Goal: Transaction & Acquisition: Book appointment/travel/reservation

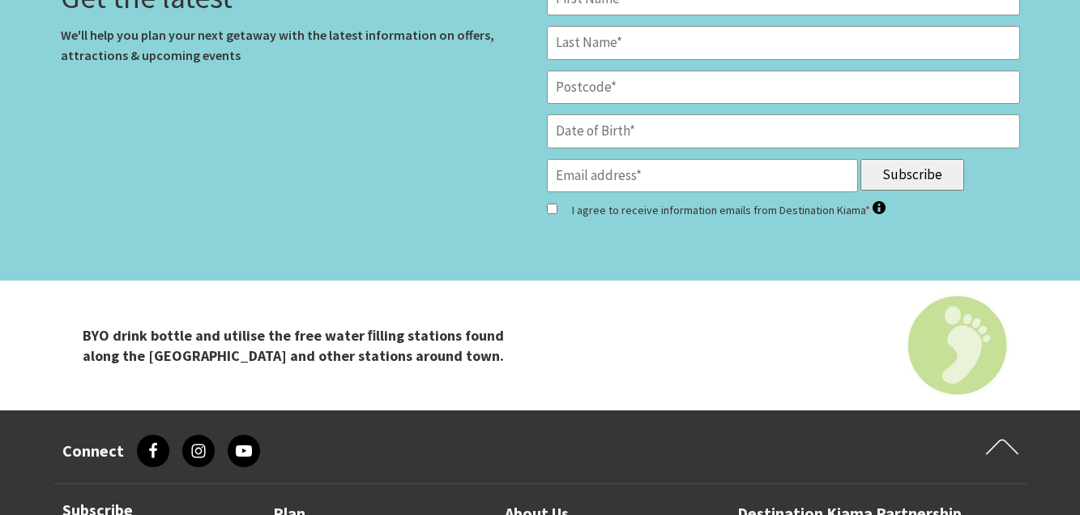
scroll to position [4489, 0]
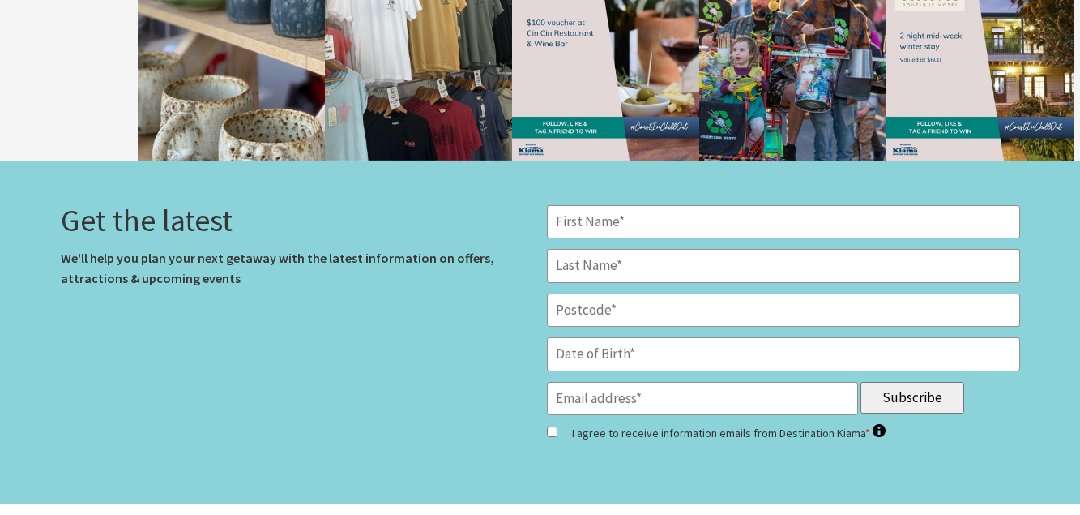
click at [639, 221] on input "*" at bounding box center [783, 222] width 473 height 34
type input "KATIE"
type input "MOREY"
type input "4209"
type input "katmorey16@yahoo.com.au"
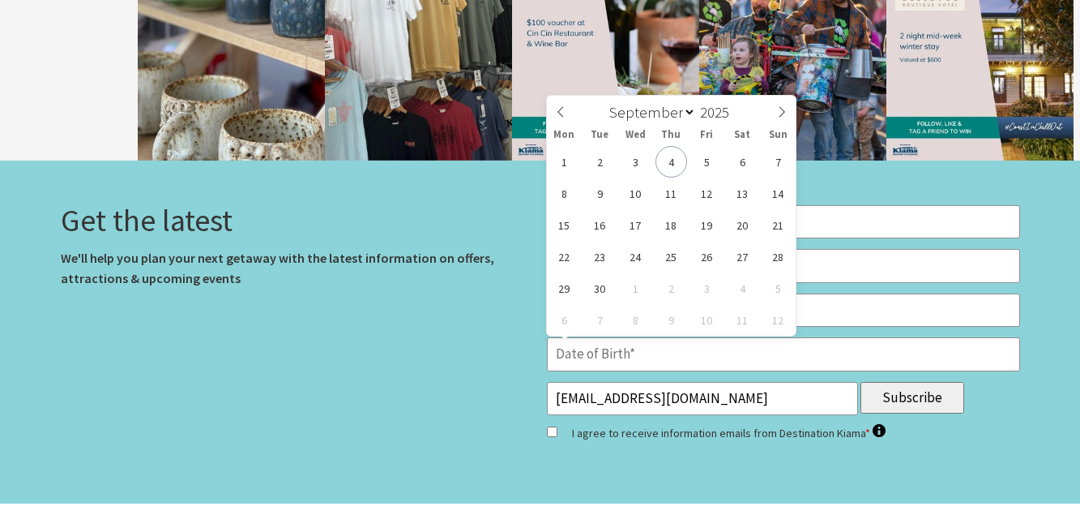
click at [644, 348] on input "text" at bounding box center [783, 354] width 473 height 34
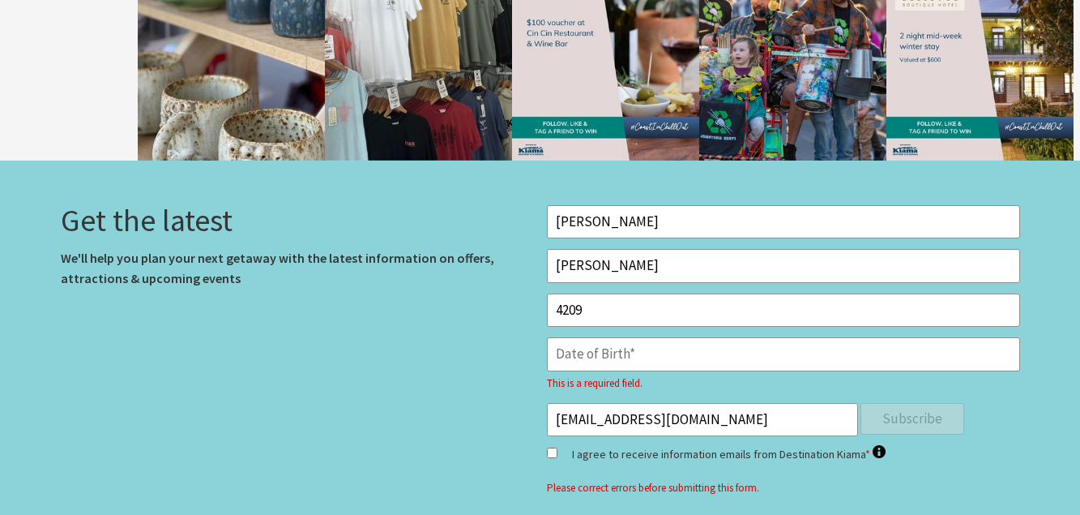
click at [671, 355] on input "text" at bounding box center [783, 354] width 473 height 34
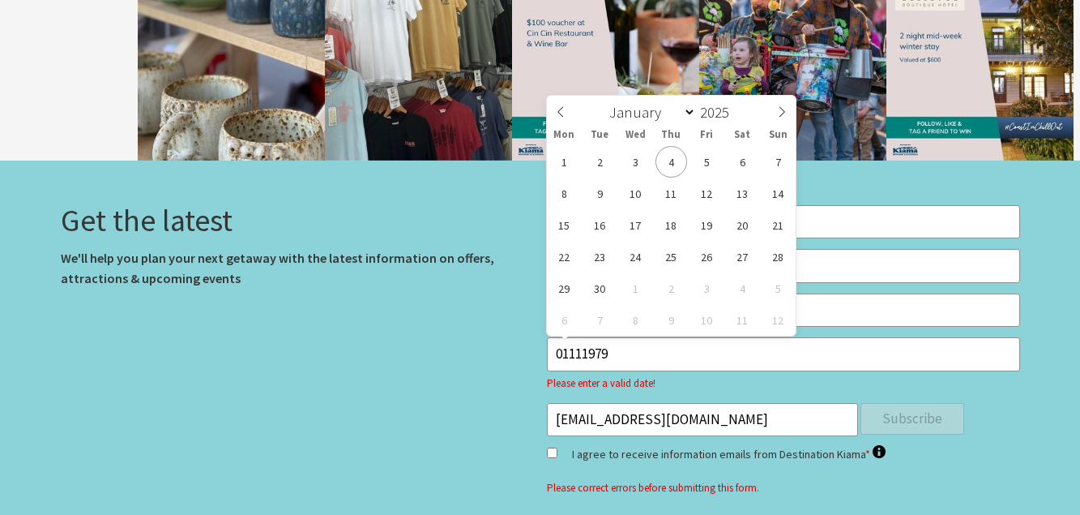
type input "01/11/1979"
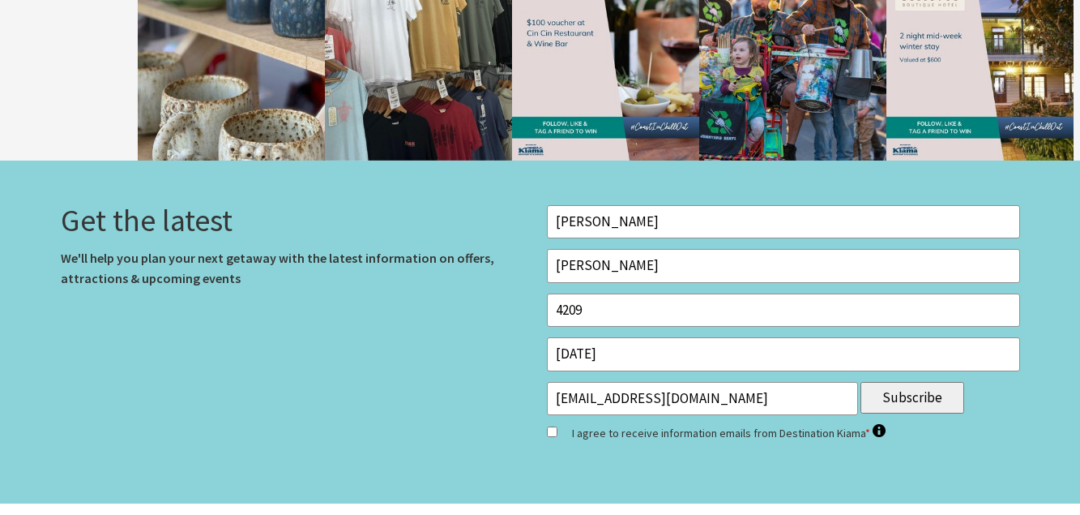
click at [442, 400] on div "Get the latest We'll help you plan your next getaway with the latest informatio…" at bounding box center [297, 332] width 486 height 254
click at [556, 433] on input "I agree to receive information emails from Destination Kiama * Destination Kiam…" at bounding box center [552, 431] width 11 height 11
checkbox input "true"
click at [944, 395] on input "Subscribe" at bounding box center [913, 398] width 104 height 32
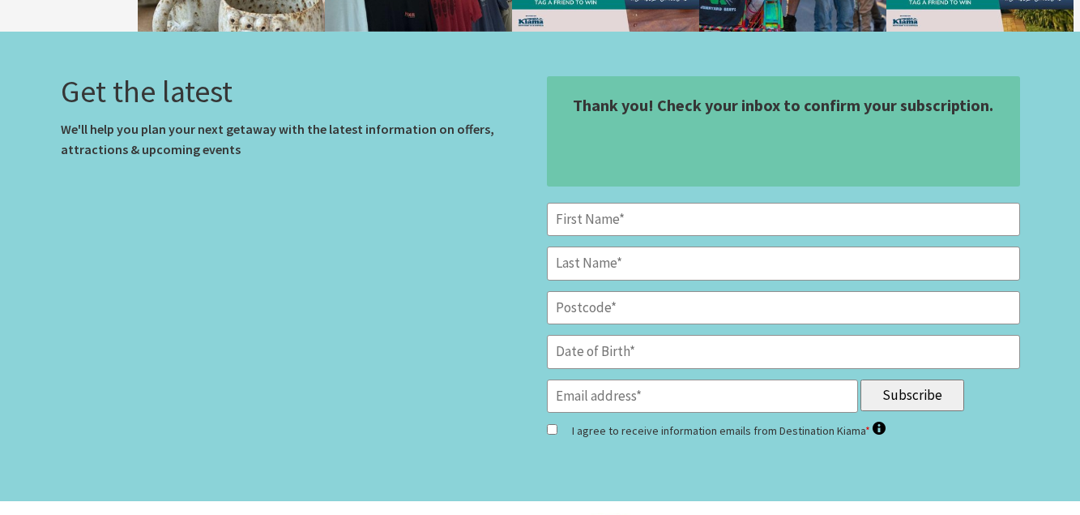
scroll to position [5191, 0]
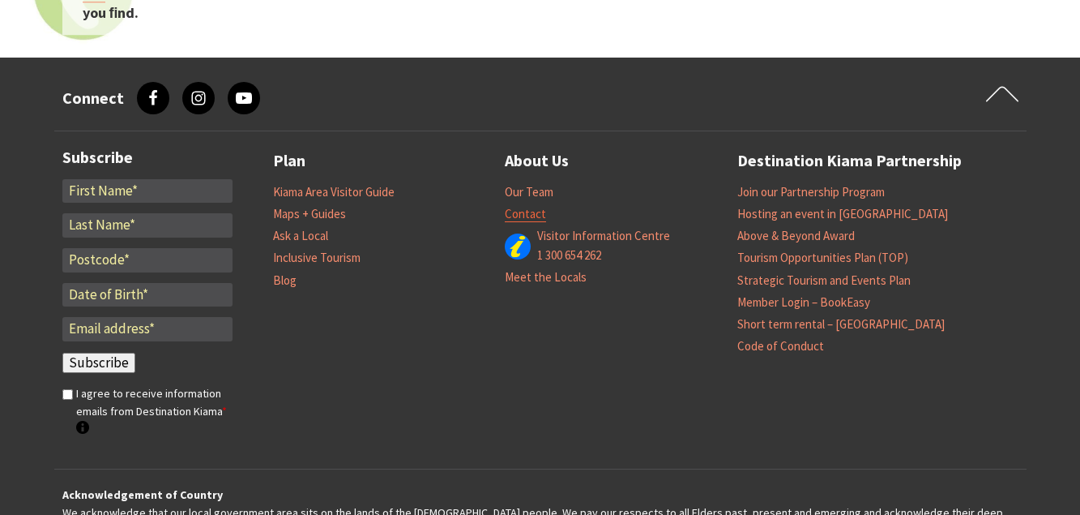
click at [540, 215] on link "Contact" at bounding box center [525, 214] width 41 height 16
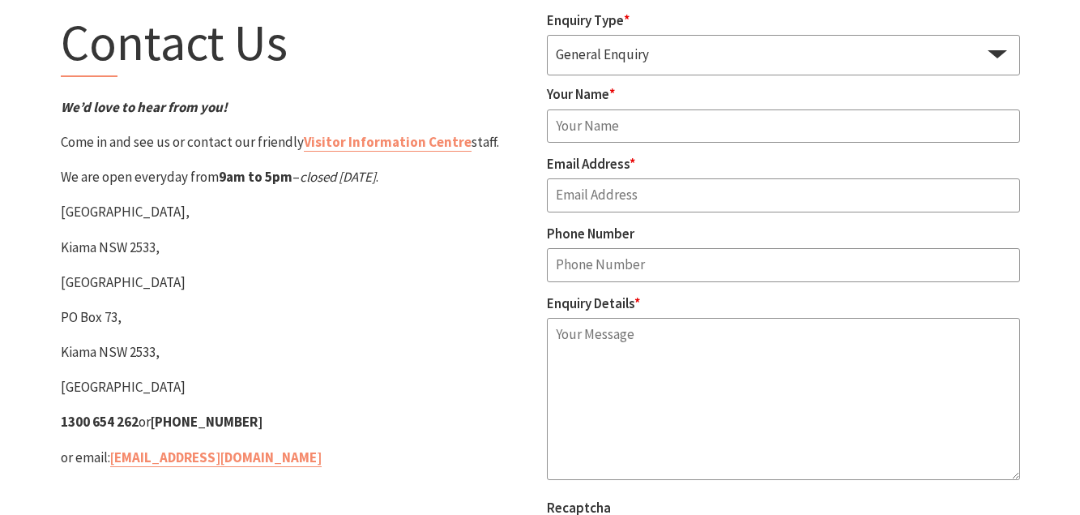
scroll to position [237, 0]
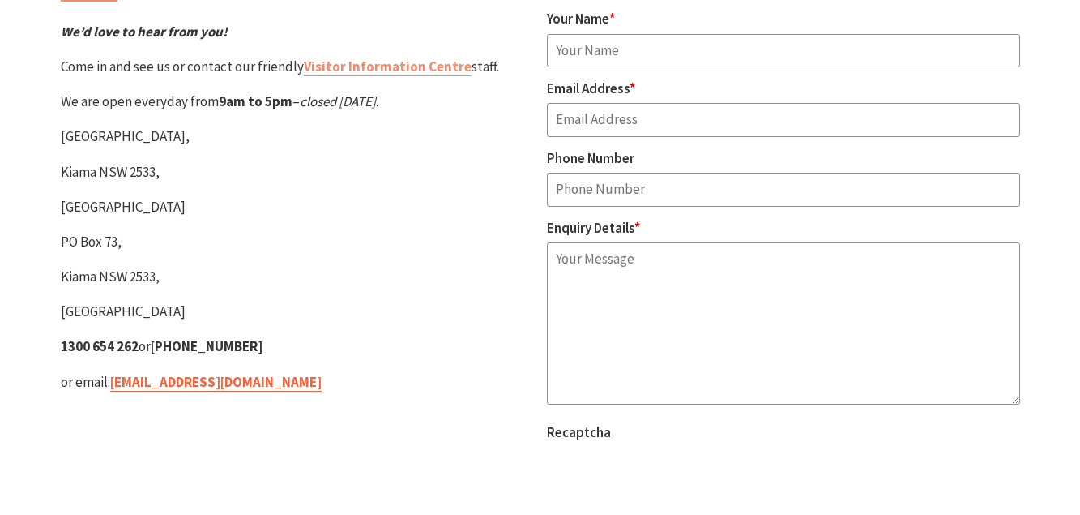
click at [202, 378] on link "[EMAIL_ADDRESS][DOMAIN_NAME]" at bounding box center [216, 382] width 212 height 19
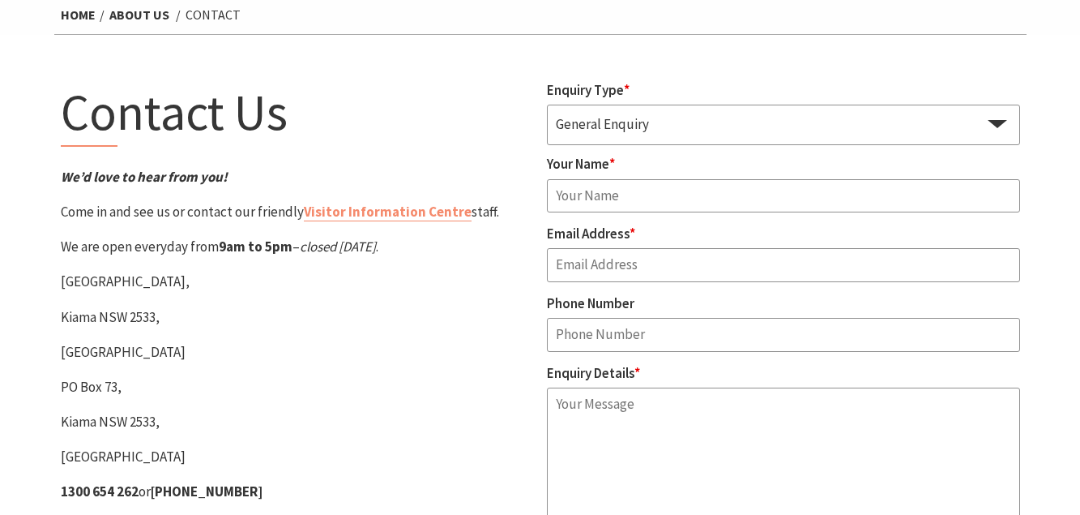
scroll to position [0, 0]
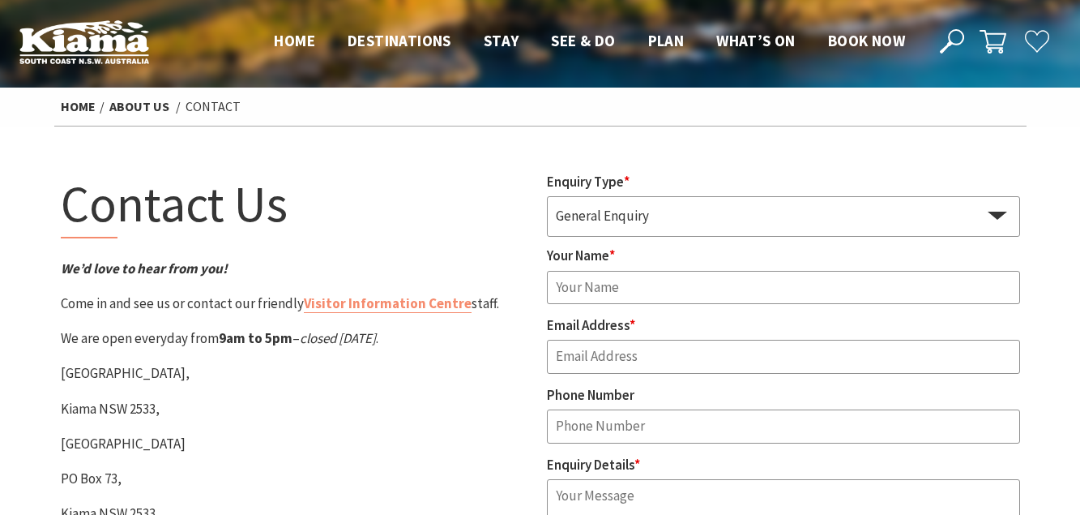
click at [313, 35] on ul "Home Destinations Towns & Villages Kiama Gerringong Gerroa Jamberoo Minnamurra …" at bounding box center [590, 40] width 664 height 24
click at [295, 42] on span "Home" at bounding box center [294, 40] width 41 height 19
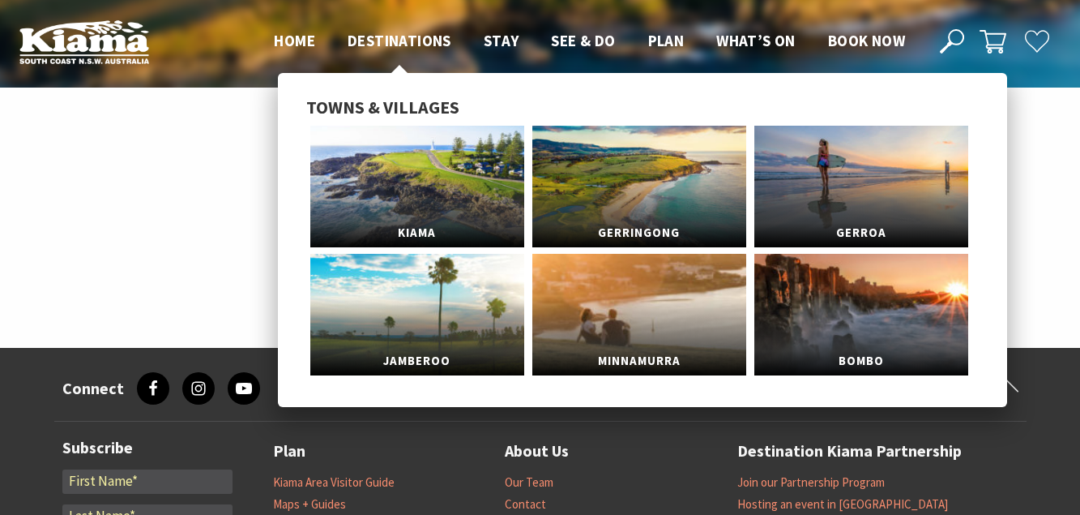
click at [370, 43] on span "Destinations" at bounding box center [400, 40] width 104 height 19
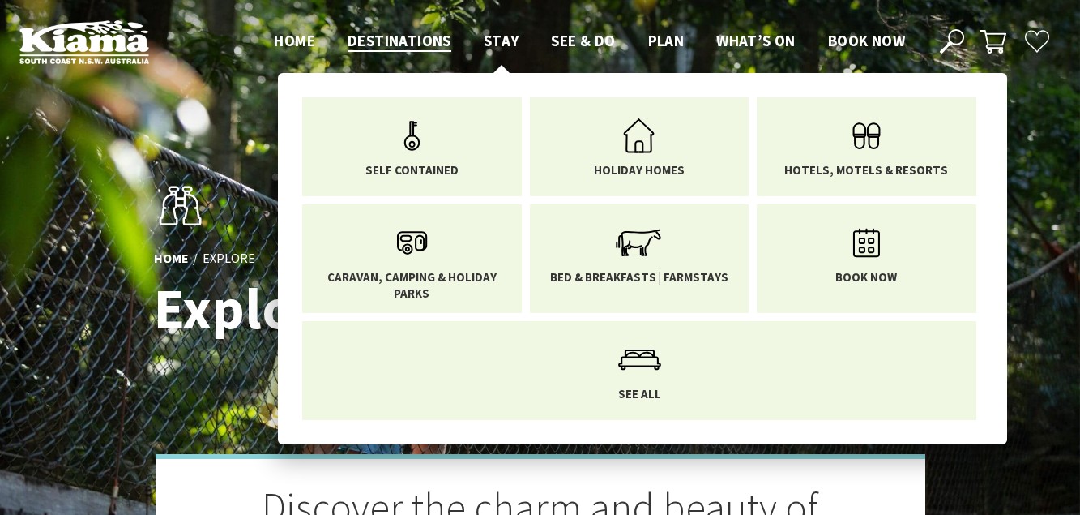
click at [502, 41] on span "Stay" at bounding box center [502, 40] width 36 height 19
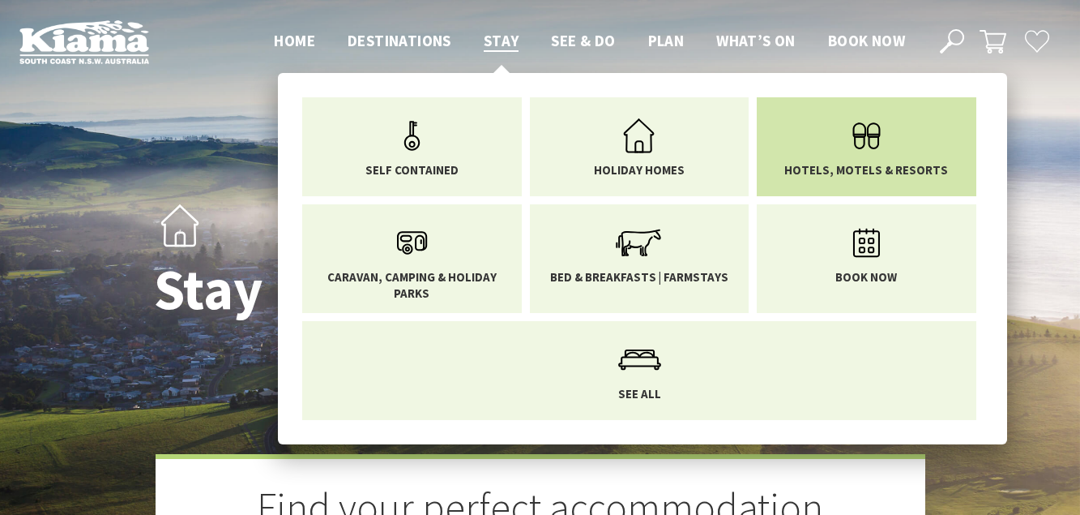
click at [864, 148] on icon "Main Menu" at bounding box center [866, 135] width 53 height 53
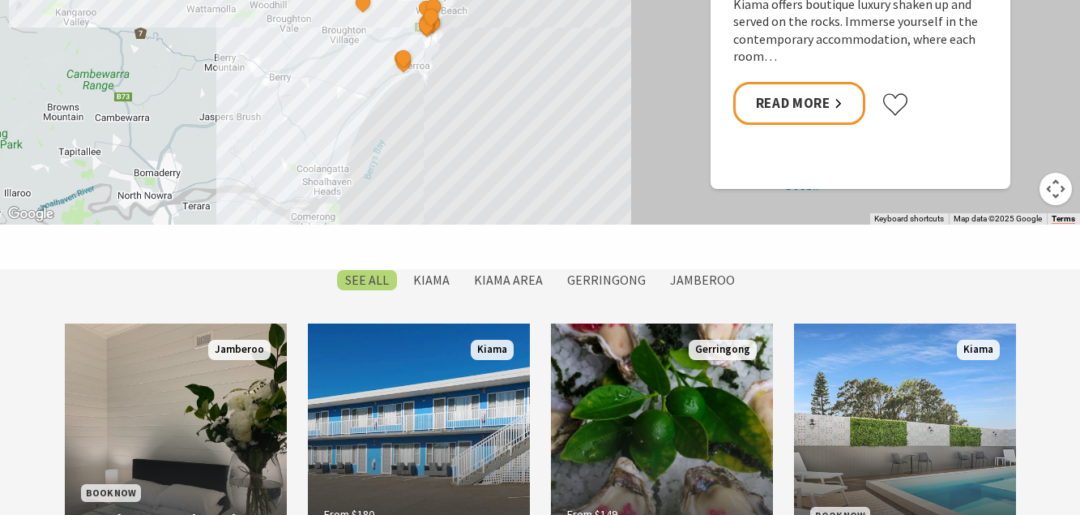
scroll to position [1302, 0]
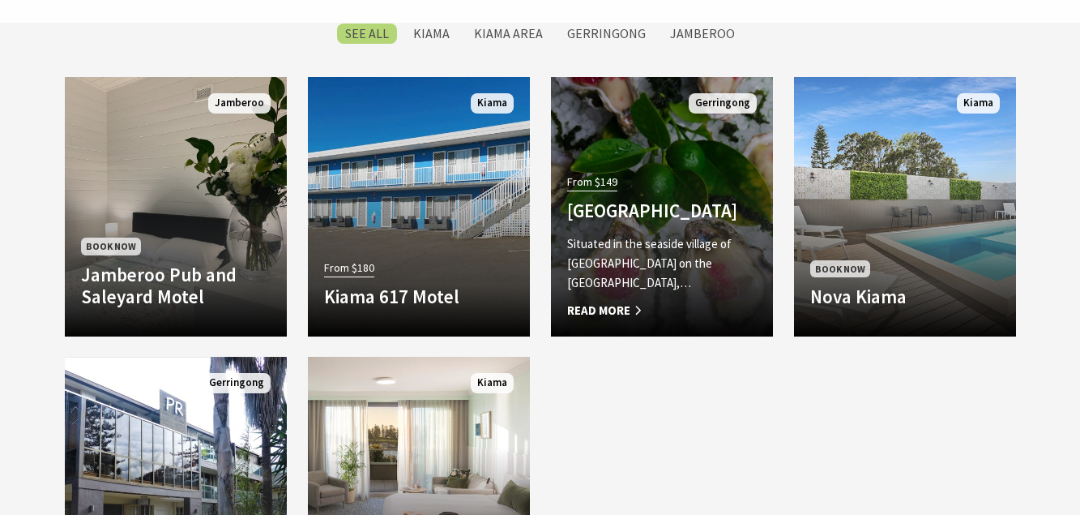
click at [685, 310] on span "Read More" at bounding box center [662, 310] width 190 height 19
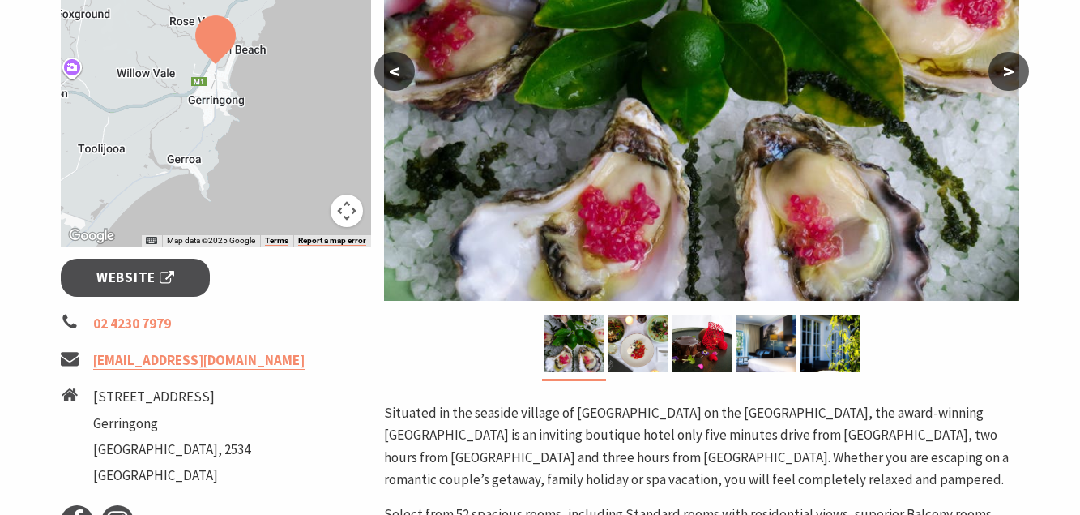
scroll to position [225, 0]
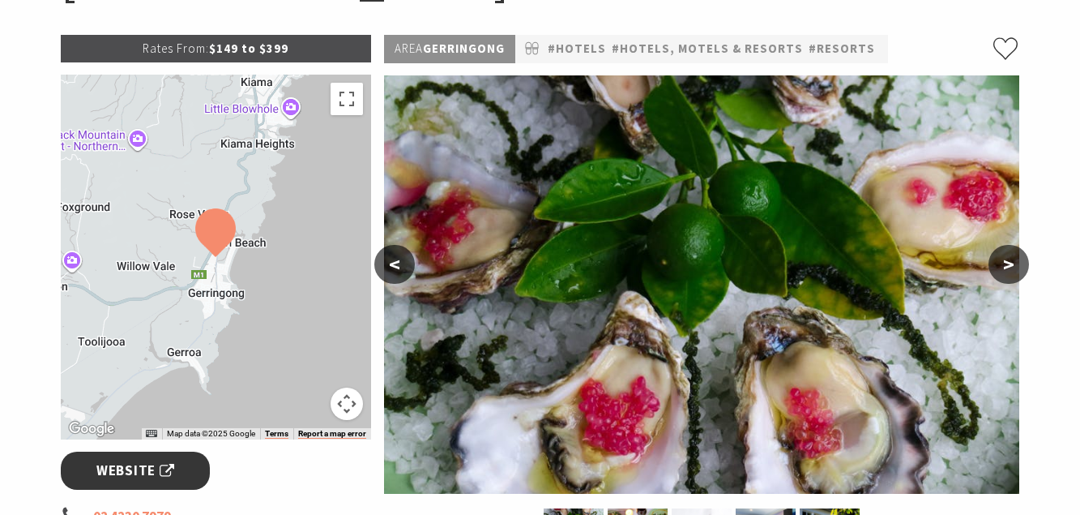
click at [154, 472] on span "Website" at bounding box center [135, 470] width 78 height 22
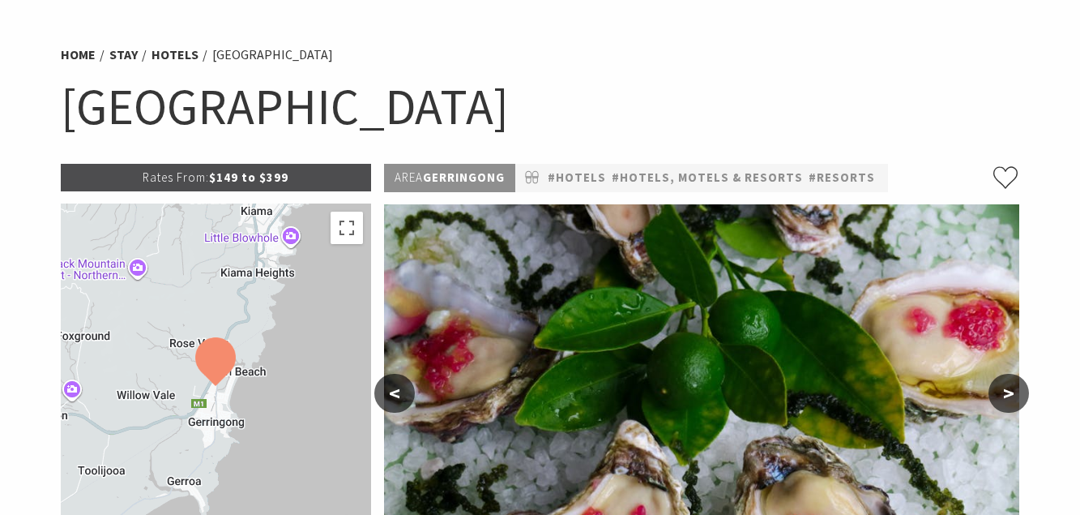
scroll to position [0, 0]
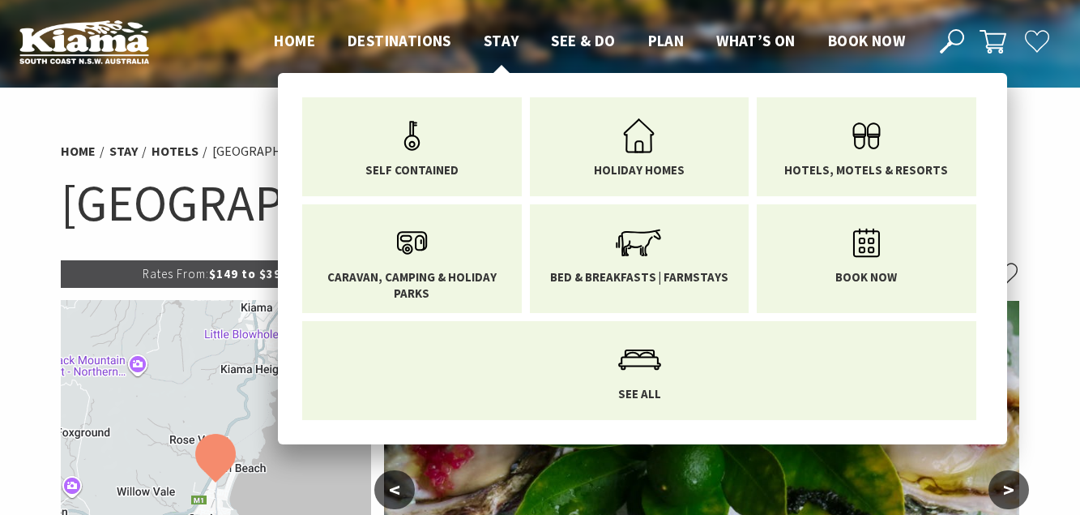
click at [504, 46] on span "Stay" at bounding box center [502, 40] width 36 height 19
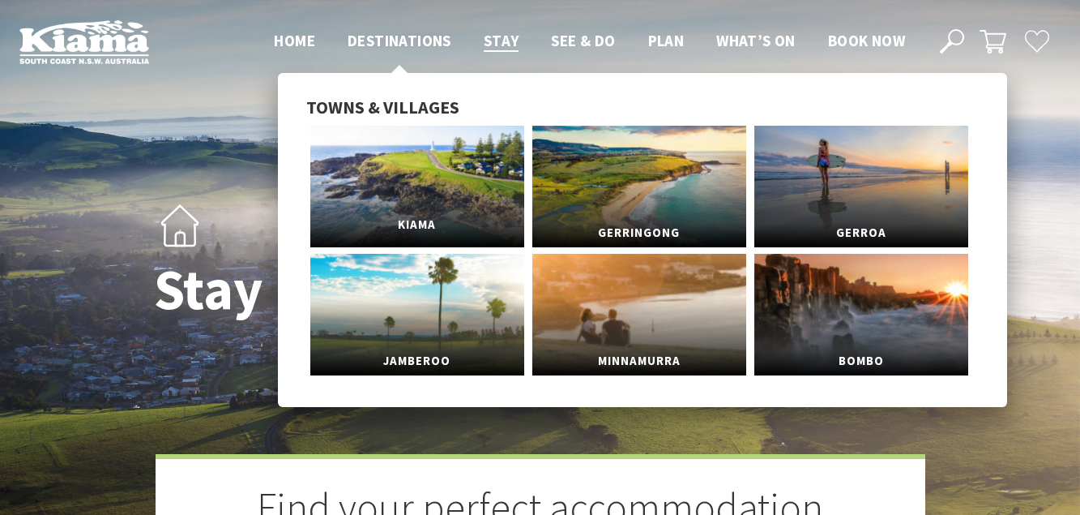
click at [448, 168] on link "Kiama" at bounding box center [417, 187] width 214 height 122
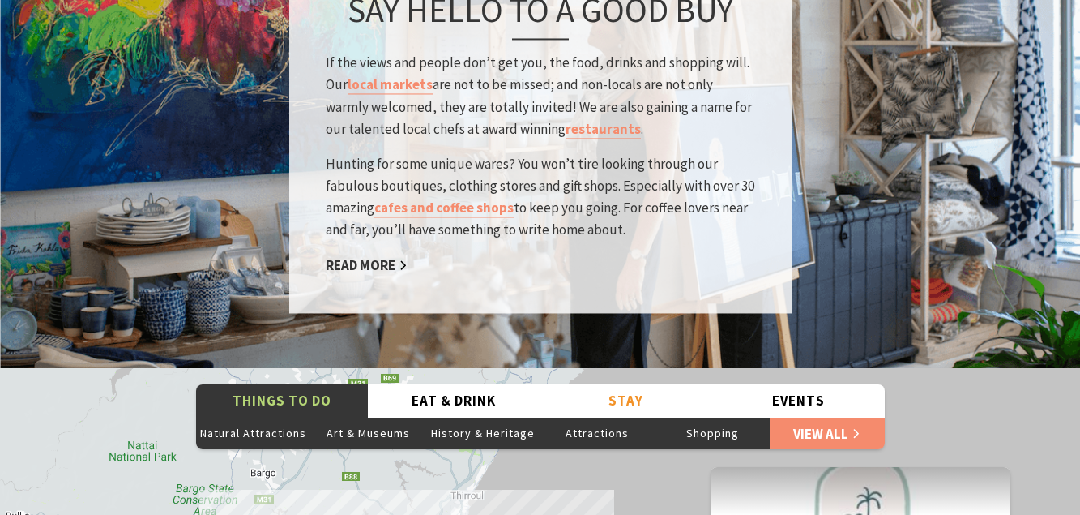
scroll to position [2808, 0]
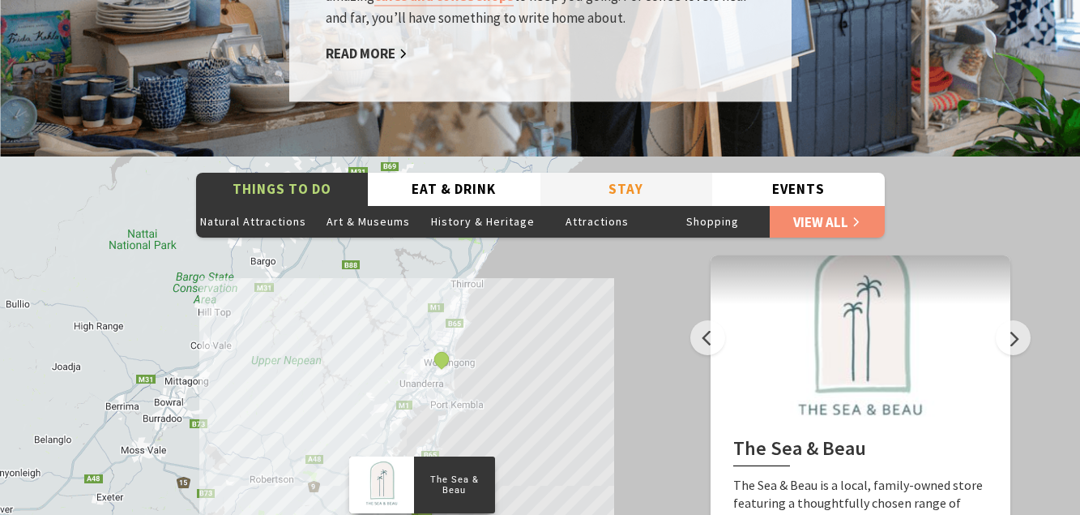
click at [618, 173] on button "Stay" at bounding box center [627, 189] width 173 height 33
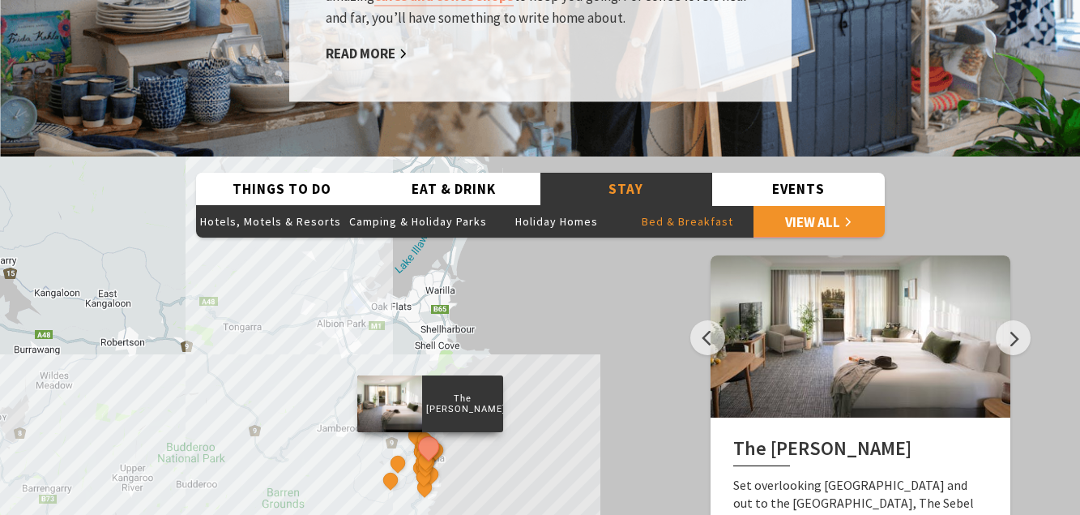
click at [647, 205] on button "Bed & Breakfast" at bounding box center [687, 221] width 131 height 32
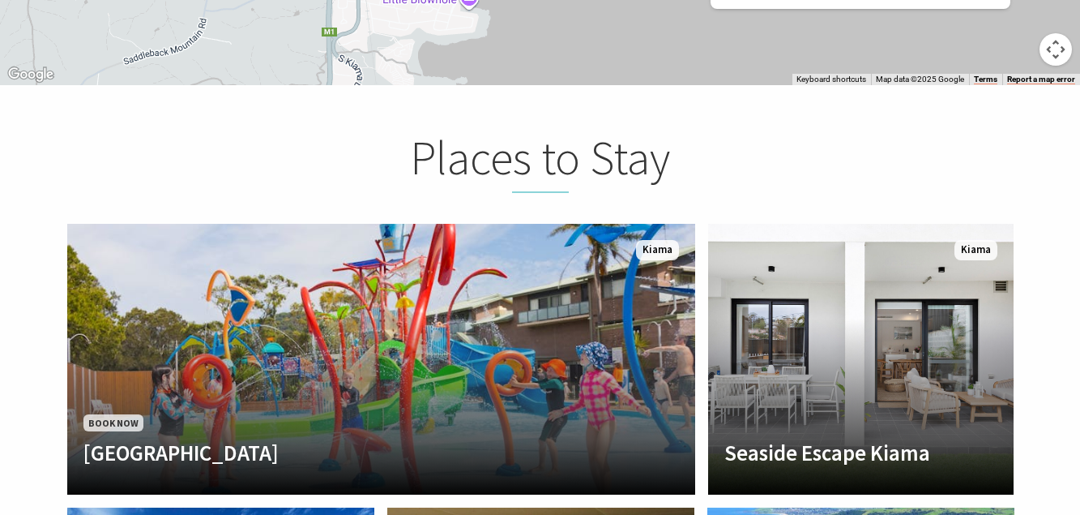
scroll to position [3506, 0]
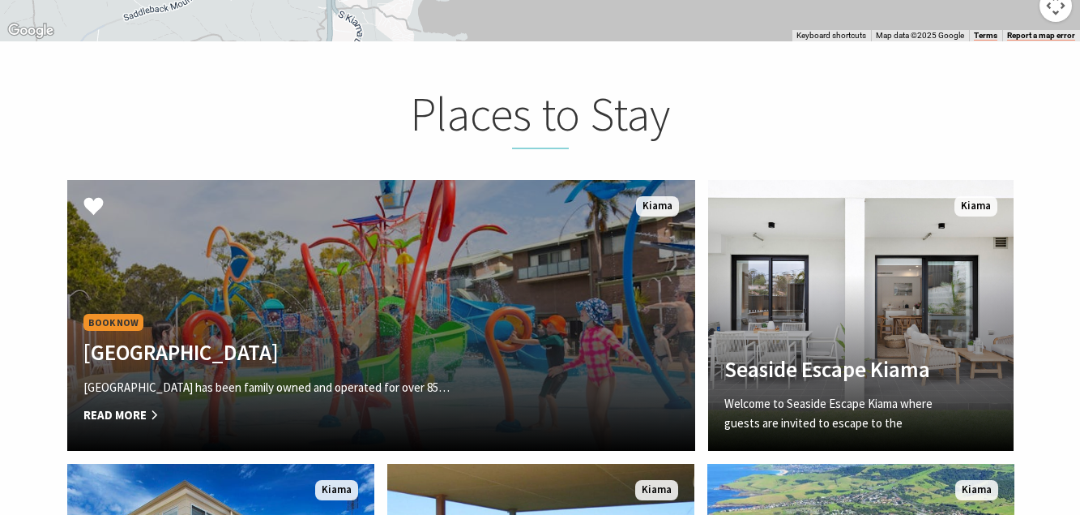
click at [415, 378] on p "BIG4 Easts Beach Holiday Park has been family owned and operated for over 85…" at bounding box center [334, 387] width 502 height 19
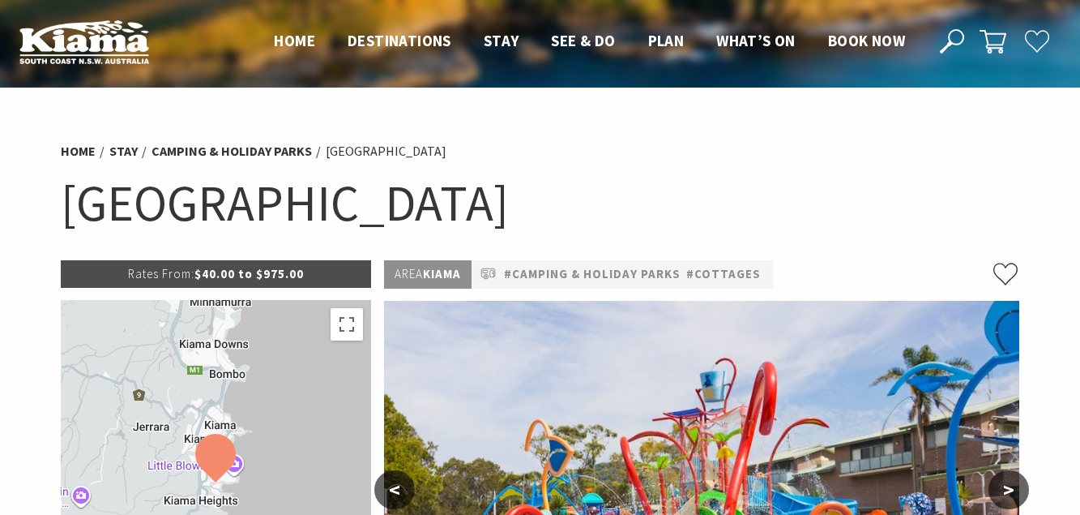
select select "3"
select select "2"
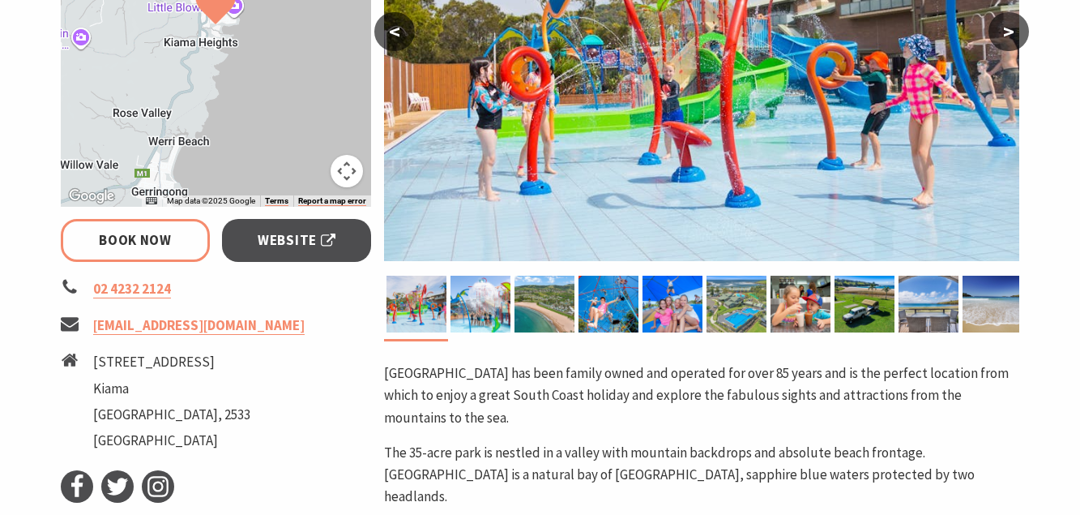
scroll to position [488, 0]
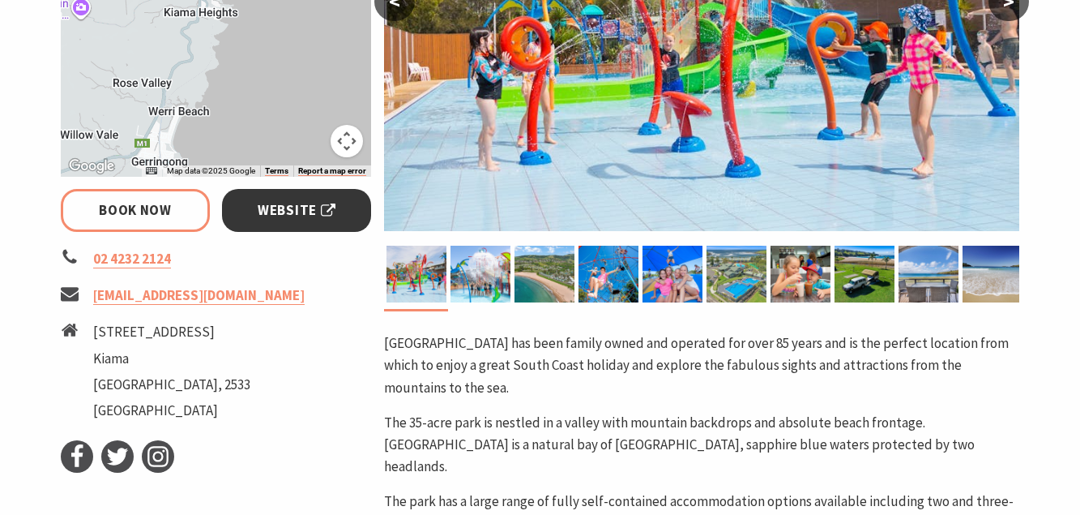
click at [306, 203] on span "Website" at bounding box center [297, 210] width 78 height 22
select select "3"
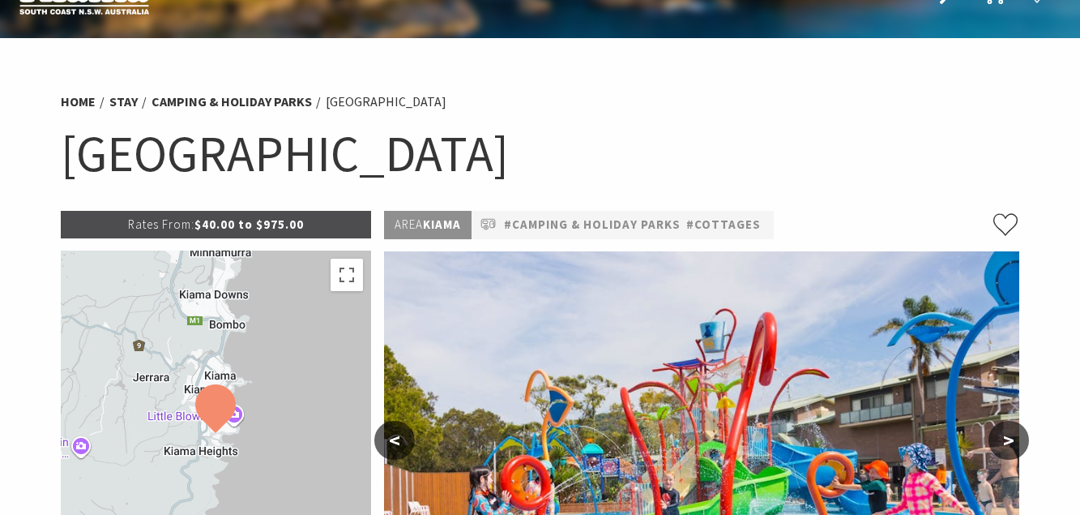
scroll to position [0, 0]
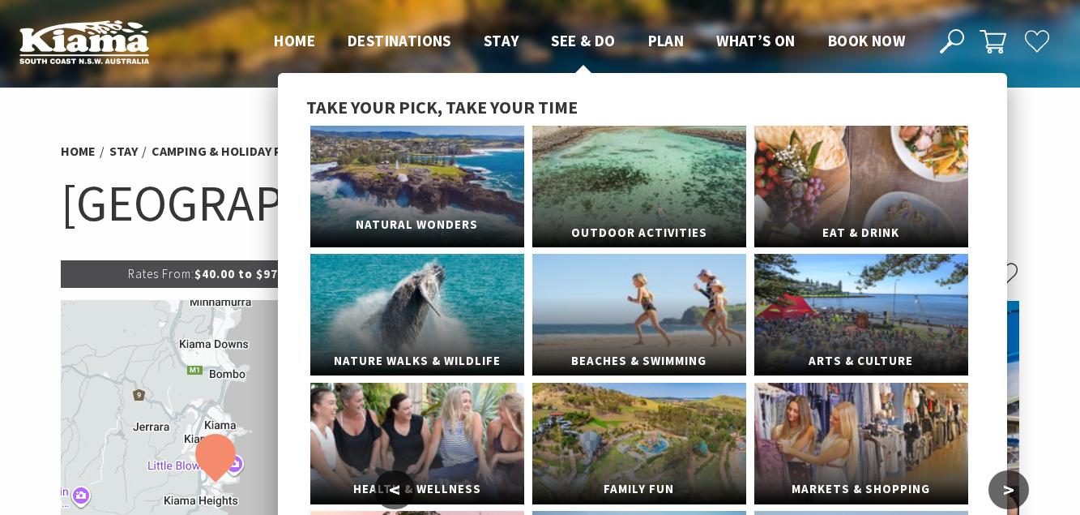
click at [483, 155] on link "Natural Wonders" at bounding box center [417, 187] width 214 height 122
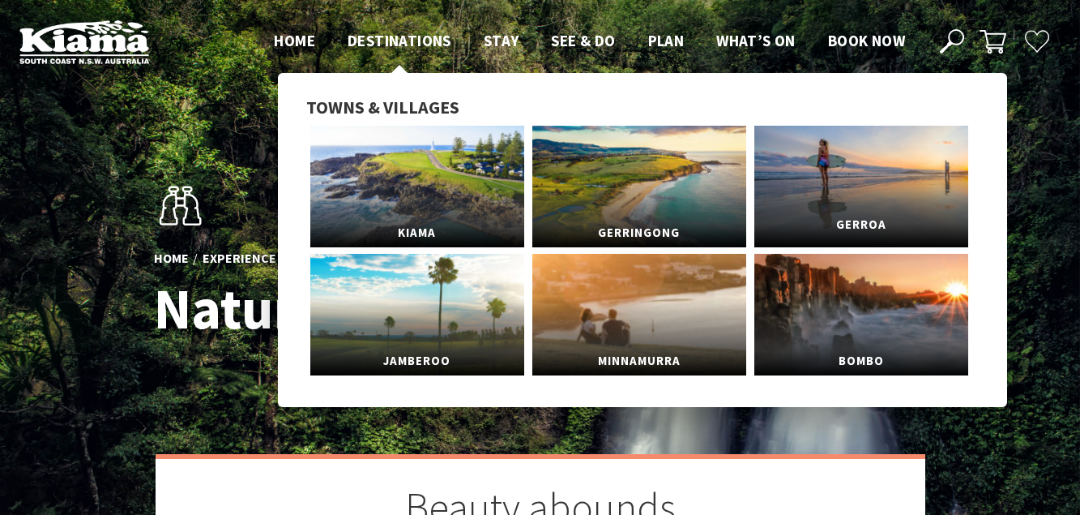
click at [819, 157] on link "Gerroa" at bounding box center [861, 187] width 214 height 122
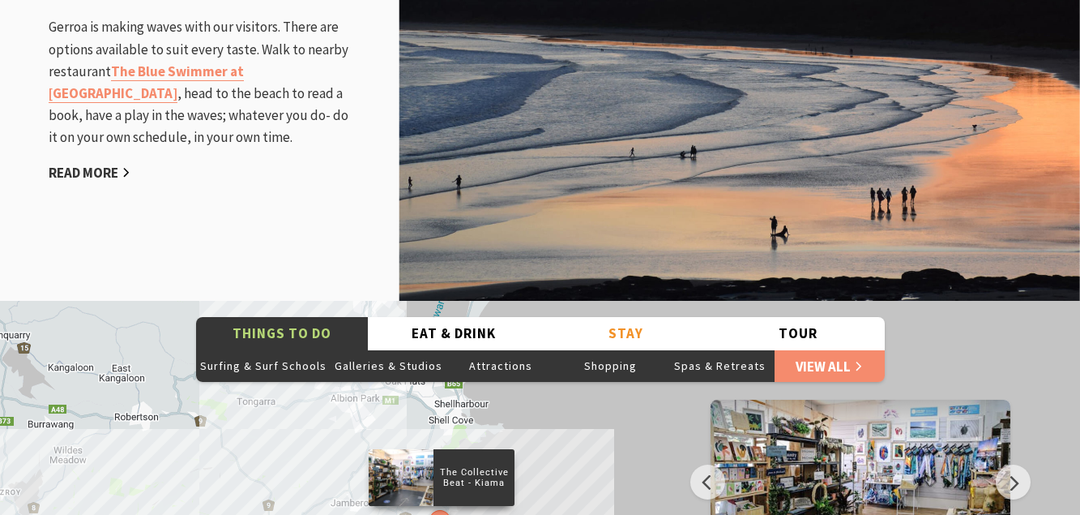
scroll to position [2034, 0]
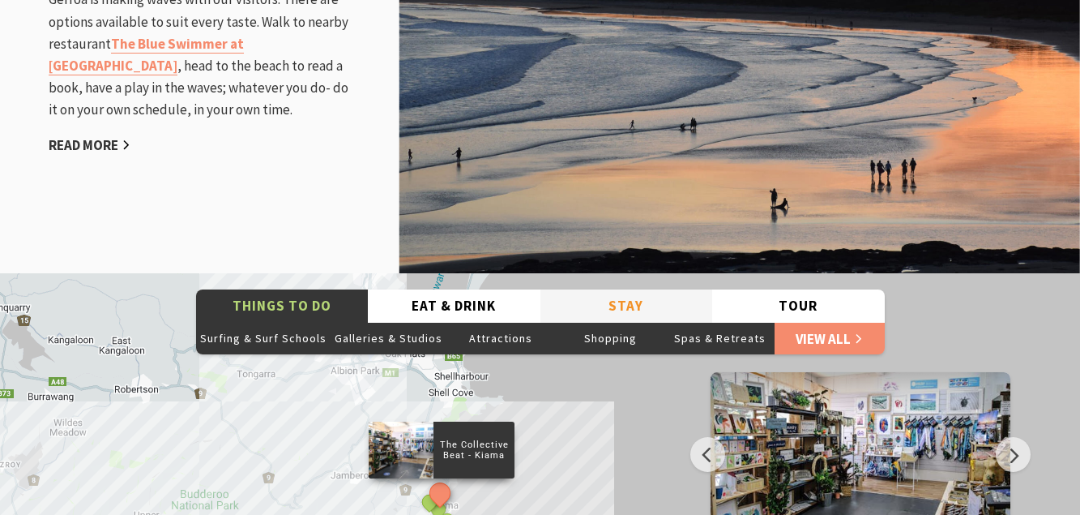
click at [637, 289] on button "Stay" at bounding box center [627, 305] width 173 height 33
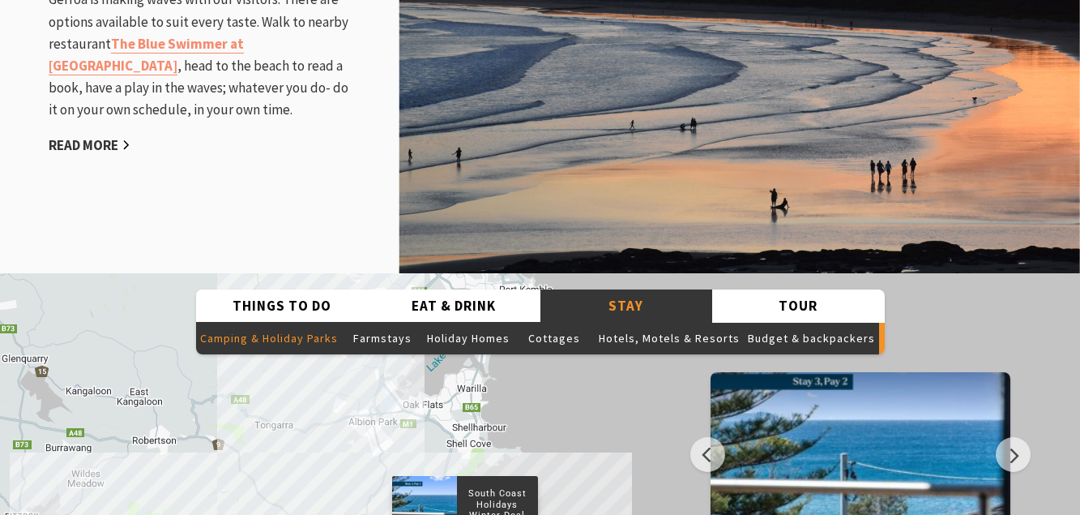
click at [329, 322] on button "Camping & Holiday Parks" at bounding box center [269, 338] width 146 height 32
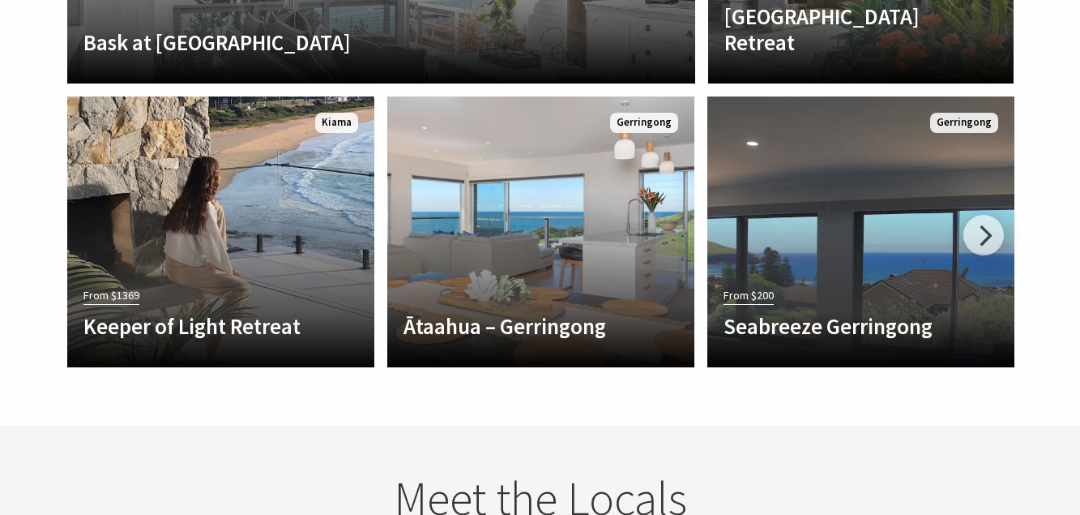
scroll to position [3207, 0]
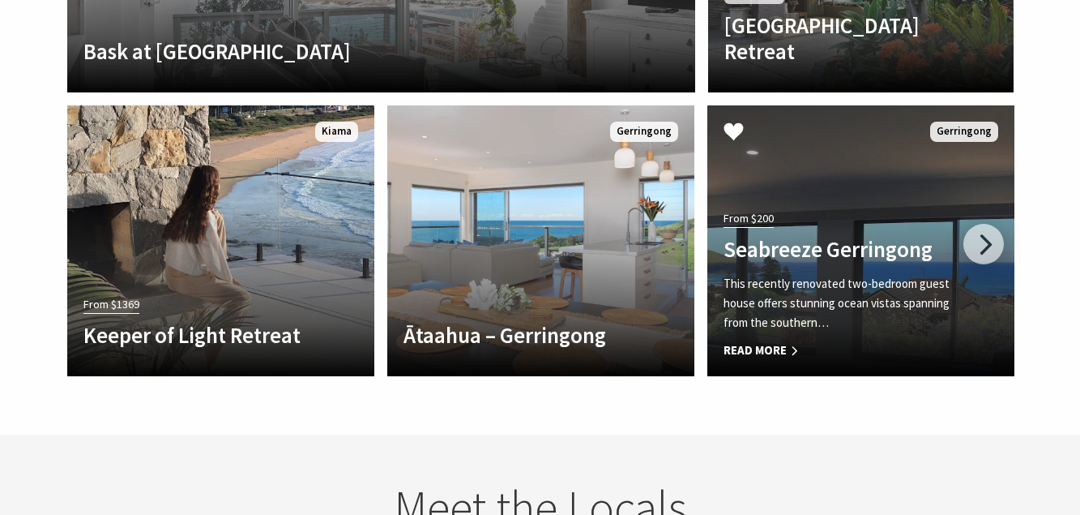
click at [948, 286] on p "This recently renovated two-bedroom guest house offers stunning ocean vistas sp…" at bounding box center [838, 303] width 229 height 58
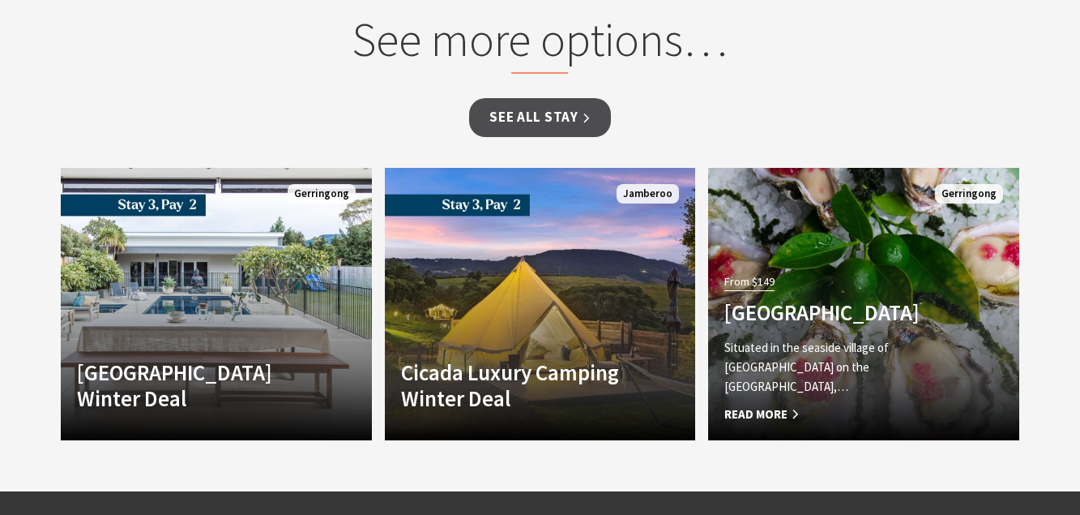
scroll to position [1491, 0]
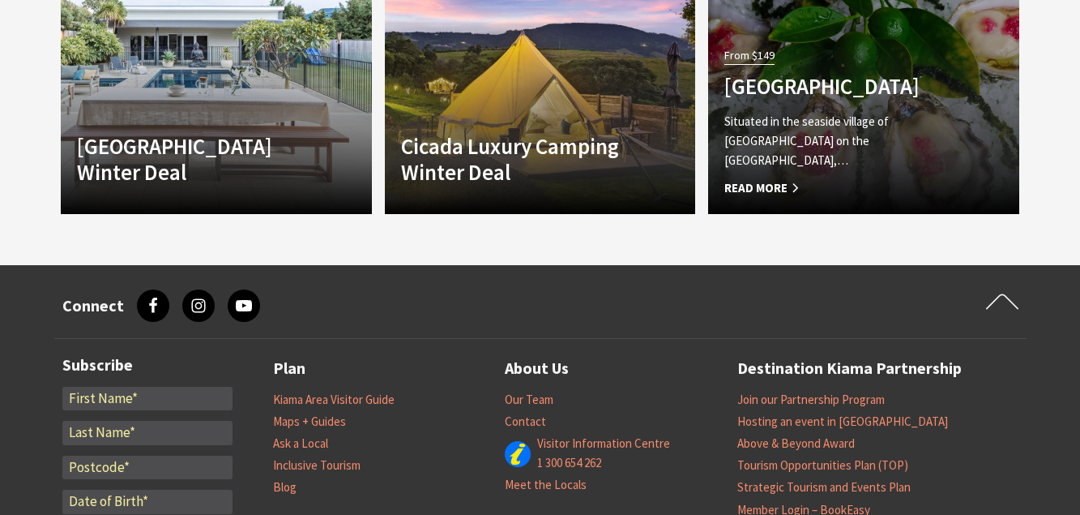
click at [895, 122] on div "From $149 Mercure Gerringong Resort Situated in the seaside village of Gerringo…" at bounding box center [840, 121] width 264 height 154
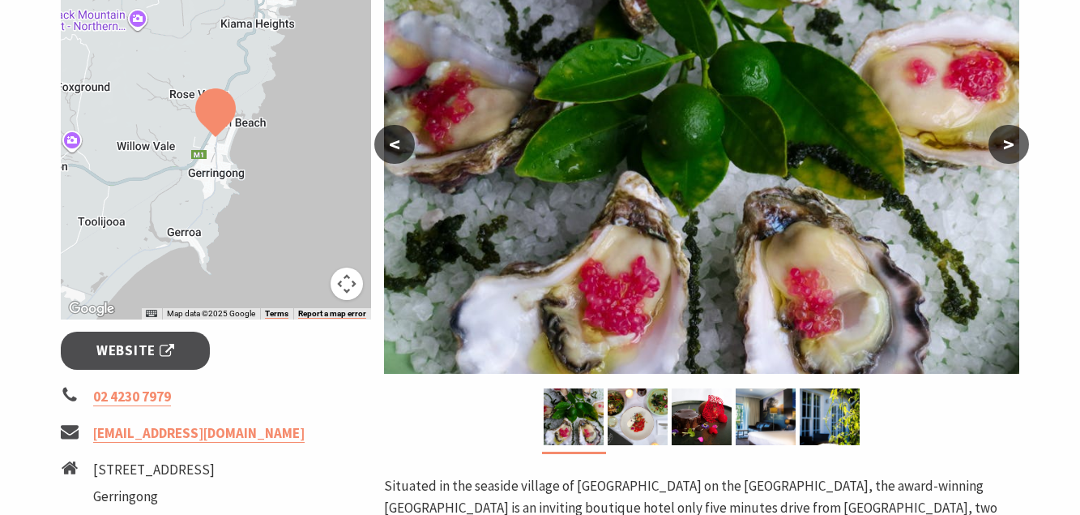
scroll to position [341, 0]
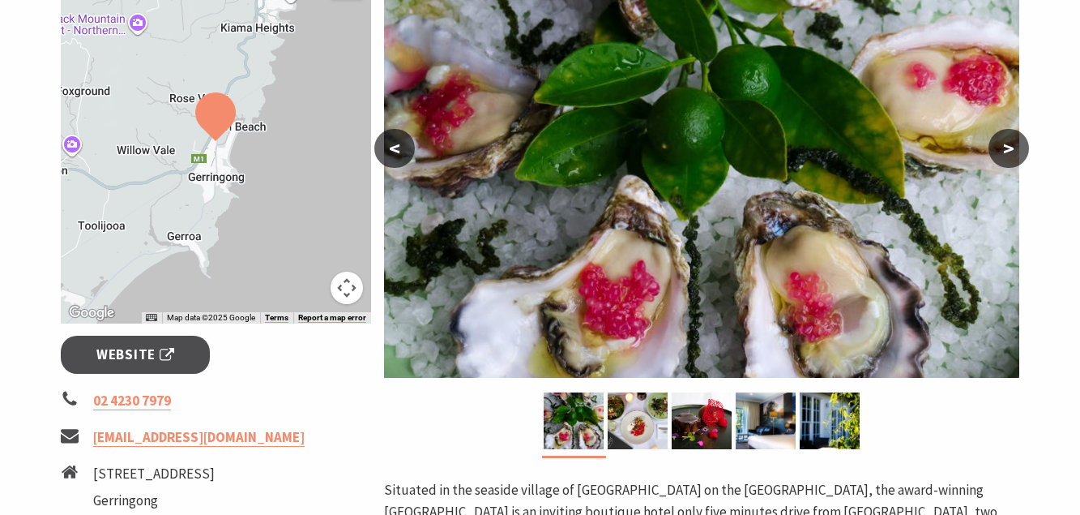
click at [177, 330] on div "Rates From: $149 to $399 ← Move left → Move right ↑ Move up ↓ Move down + Zoom …" at bounding box center [216, 482] width 324 height 1126
click at [166, 362] on span "Website" at bounding box center [135, 355] width 78 height 22
